Goal: Contribute content: Contribute content

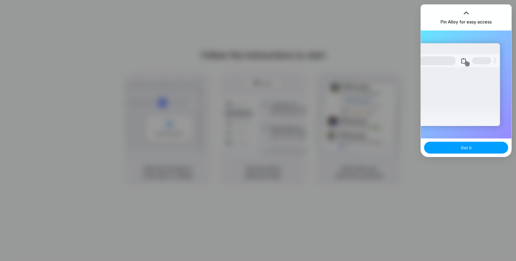
click at [466, 150] on span "Got it" at bounding box center [466, 148] width 11 height 6
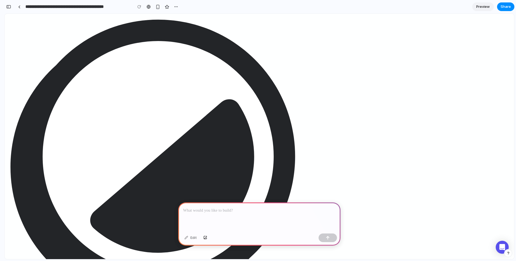
click at [270, 210] on p at bounding box center [259, 211] width 152 height 6
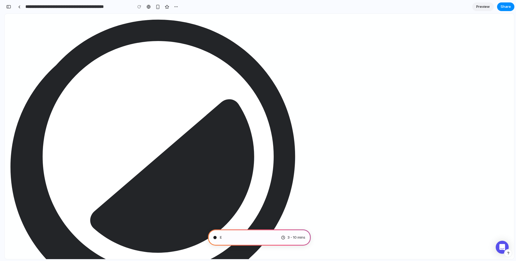
type input "**********"
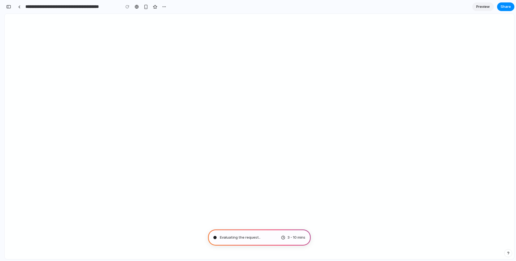
scroll to position [14, 0]
